Goal: Information Seeking & Learning: Compare options

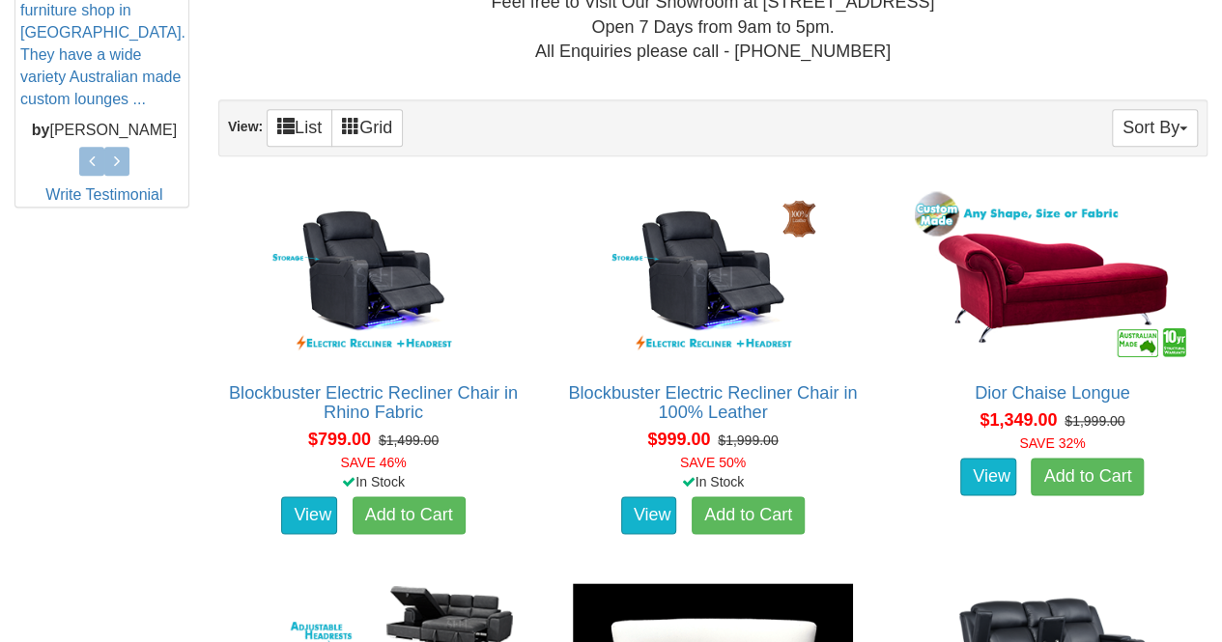
scroll to position [794, 0]
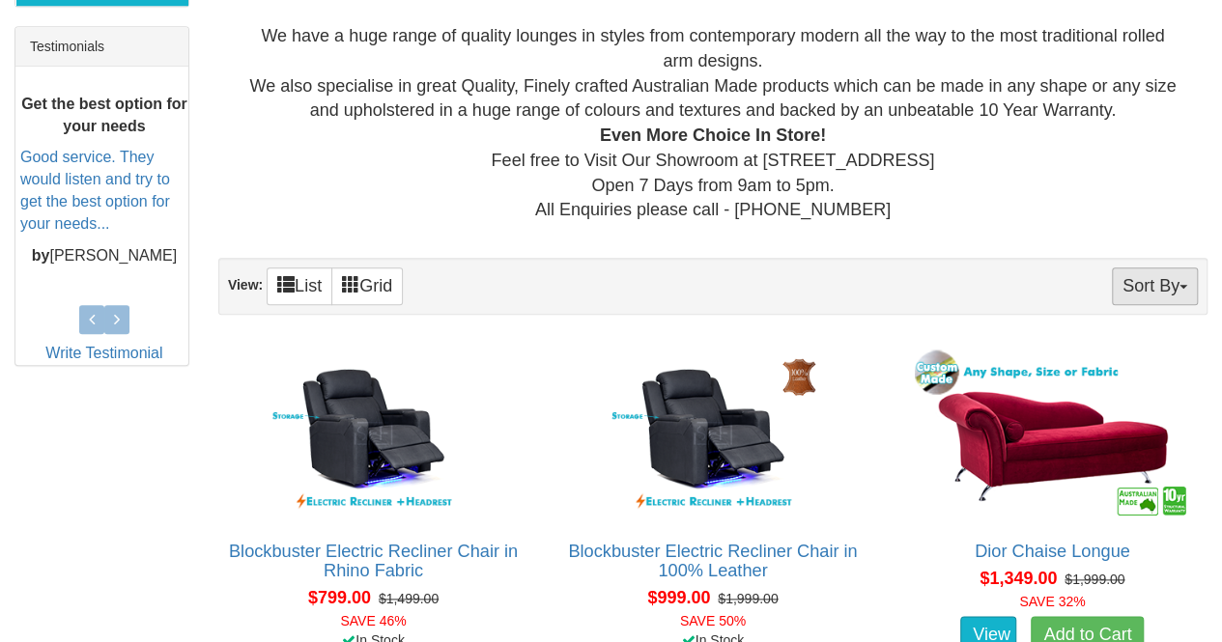
click at [1169, 287] on button "Sort By" at bounding box center [1155, 287] width 86 height 38
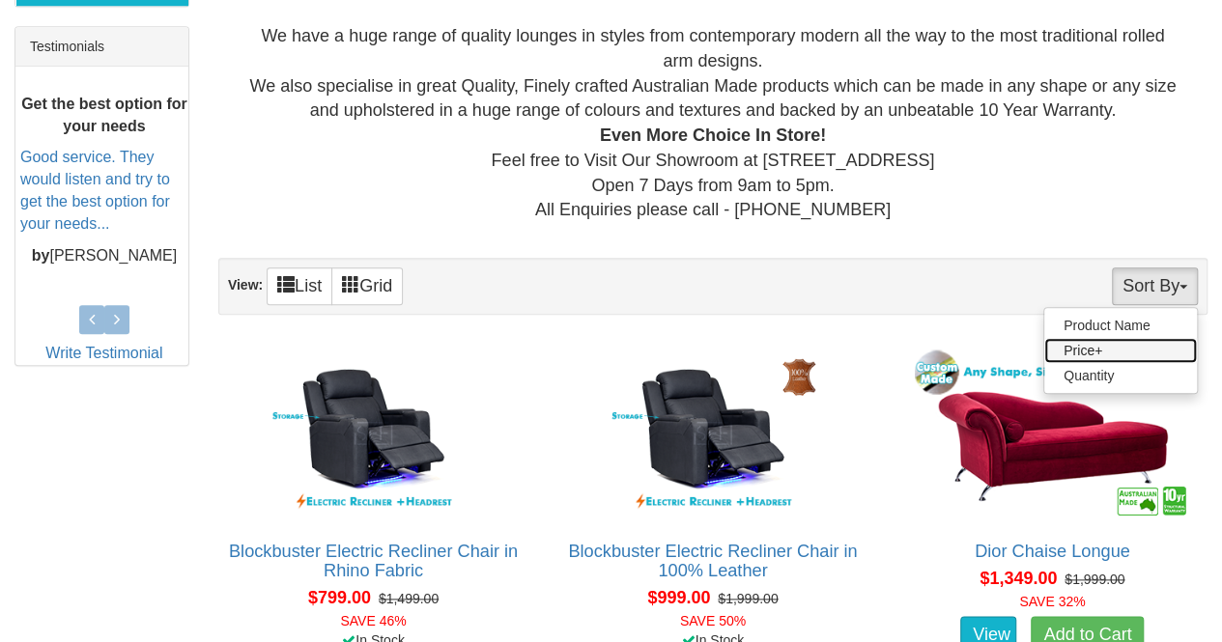
click at [1092, 355] on link "Price+" at bounding box center [1120, 350] width 153 height 25
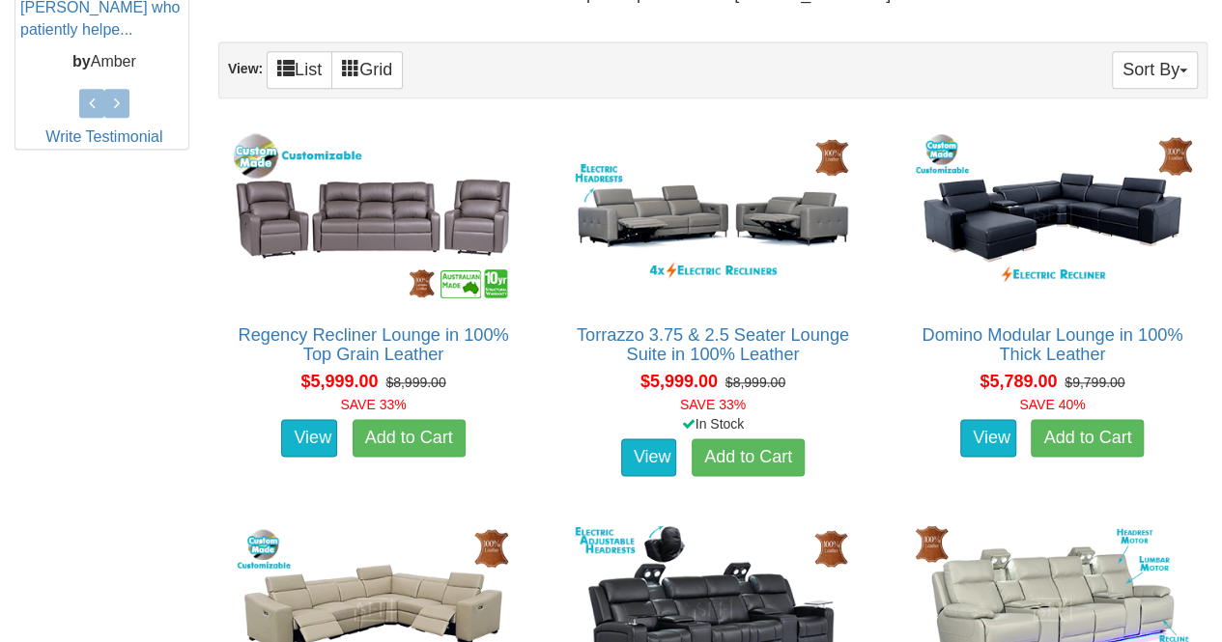
scroll to position [785, 0]
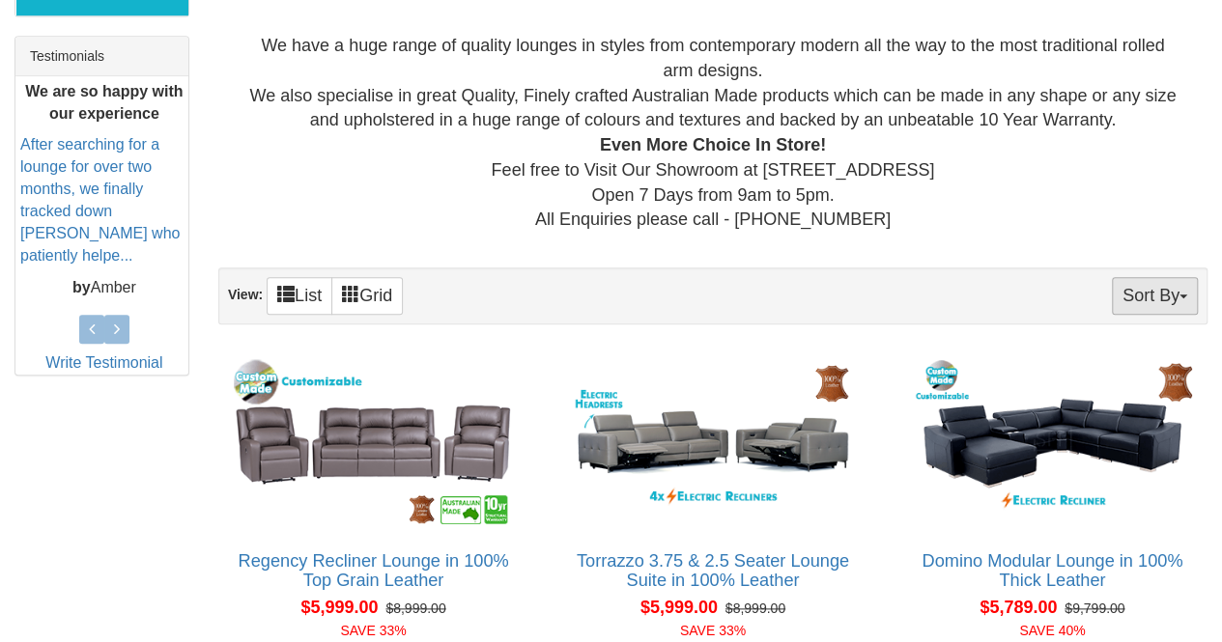
click at [1181, 284] on button "Sort By" at bounding box center [1155, 296] width 86 height 38
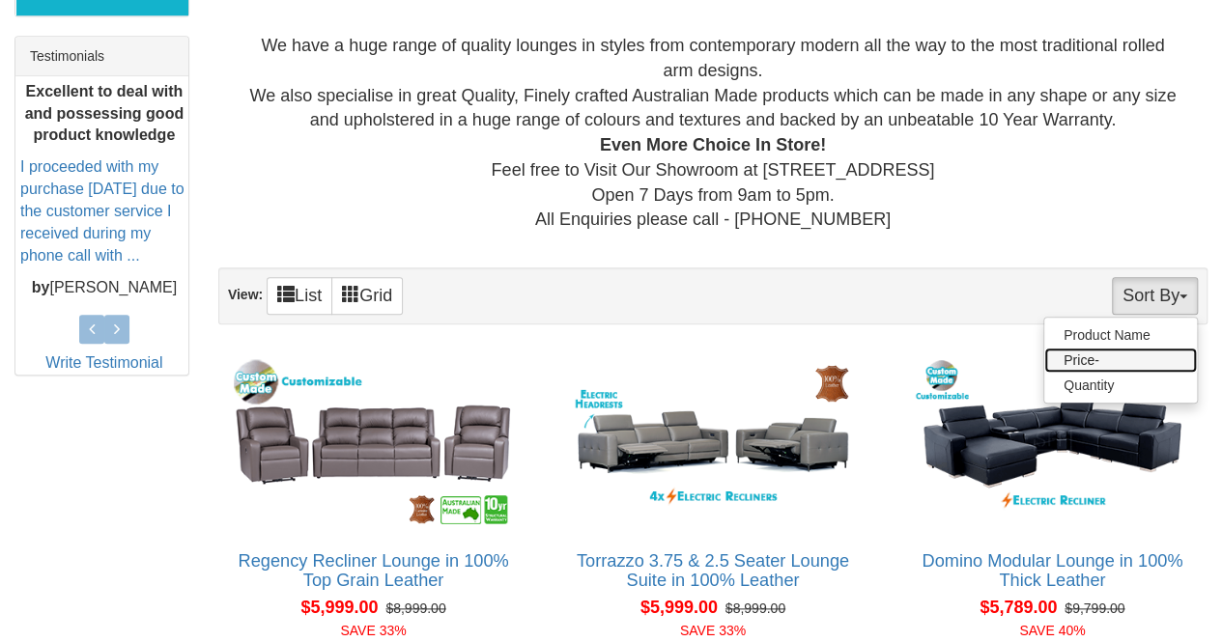
click at [1078, 360] on link "Price-" at bounding box center [1120, 360] width 153 height 25
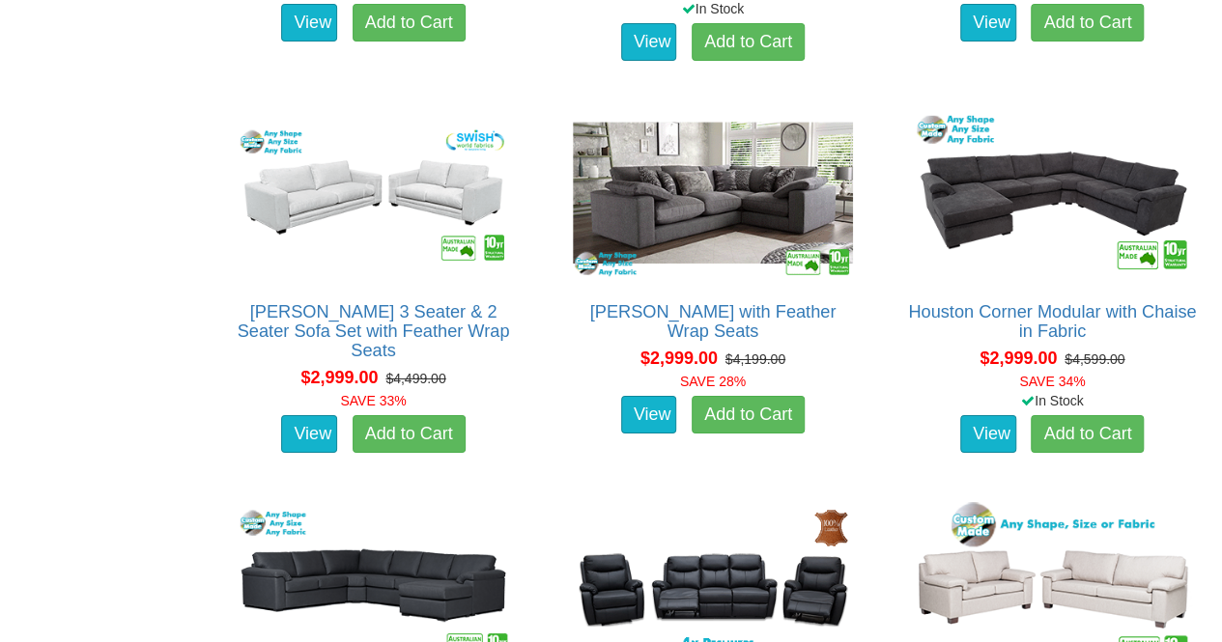
scroll to position [6969, 0]
